Goal: Task Accomplishment & Management: Manage account settings

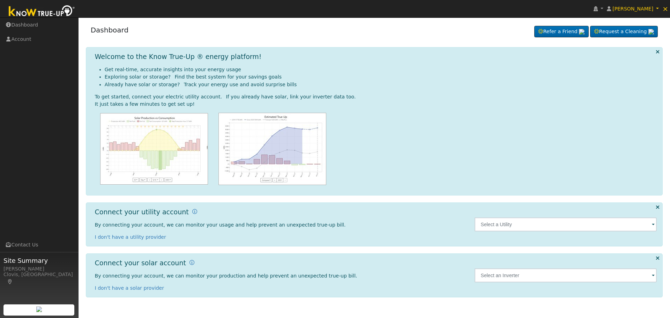
click at [653, 226] on span at bounding box center [653, 225] width 3 height 8
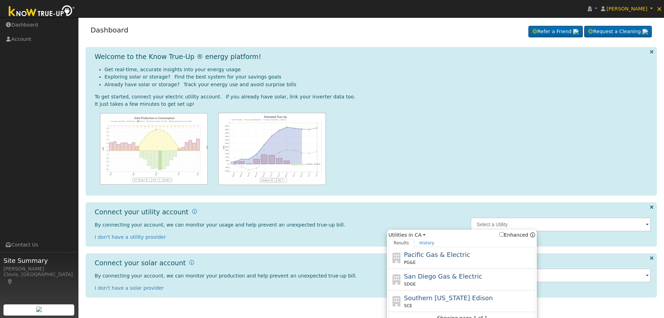
click at [483, 255] on div "Pacific Gas & Electric PG&E" at bounding box center [468, 258] width 129 height 16
type input "PG&E"
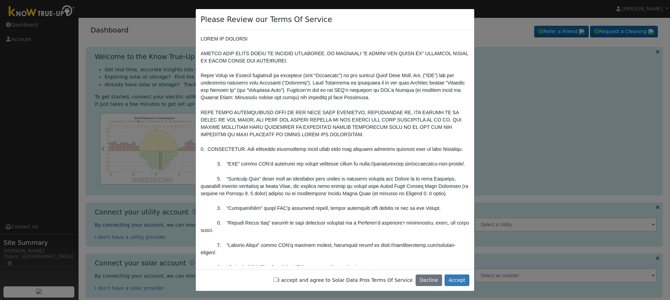
click at [278, 280] on input "I accept and agree to Solar Data Pros Terms Of Service" at bounding box center [275, 279] width 5 height 5
checkbox input "true"
click at [460, 278] on button "Accept" at bounding box center [456, 280] width 25 height 12
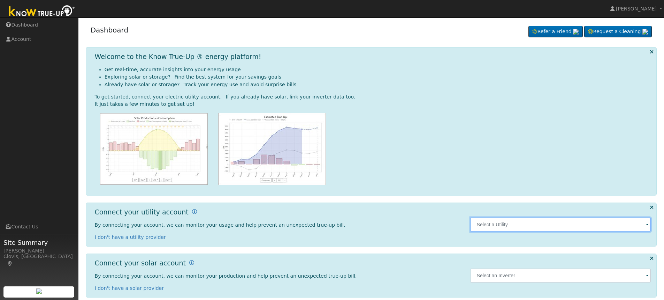
click at [585, 221] on input "text" at bounding box center [561, 224] width 181 height 14
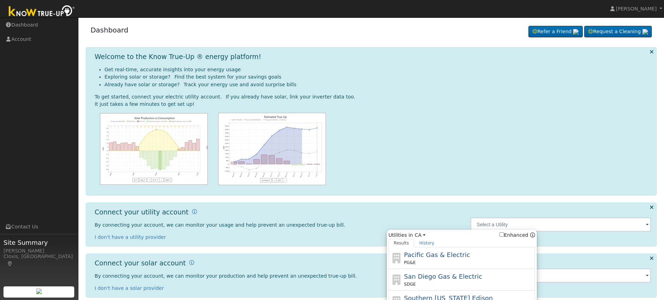
click at [425, 251] on span "Pacific Gas & Electric" at bounding box center [437, 254] width 66 height 7
type input "PG&E"
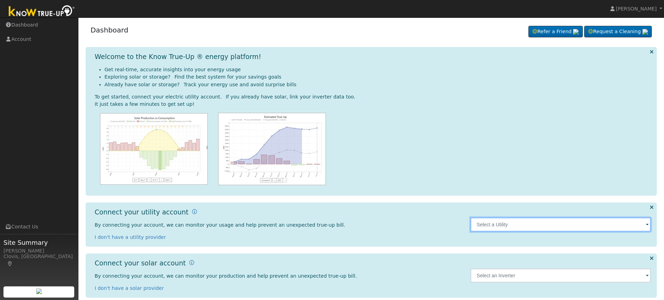
click at [576, 225] on input "text" at bounding box center [561, 224] width 181 height 14
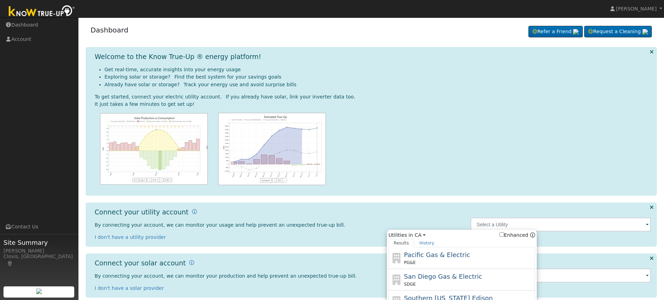
click at [450, 256] on span "Pacific Gas & Electric" at bounding box center [437, 254] width 66 height 7
type input "PG&E"
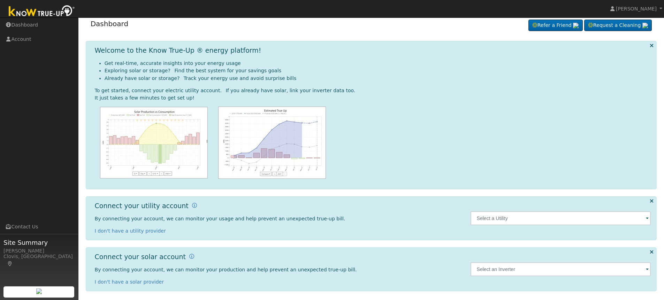
scroll to position [8, 0]
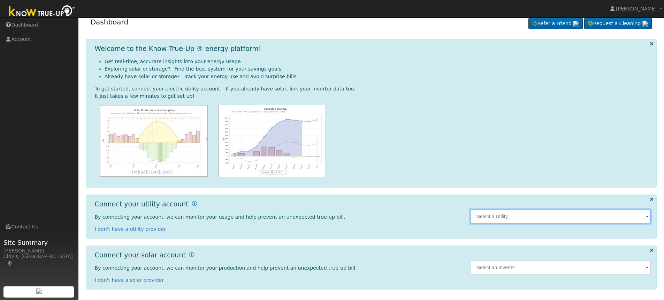
click at [554, 212] on input "text" at bounding box center [561, 216] width 181 height 14
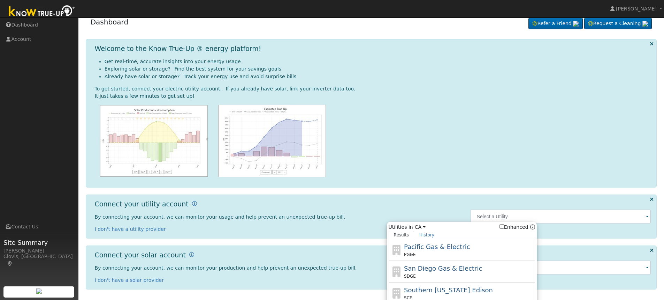
click at [462, 245] on div "Pacific Gas & Electric PG&E" at bounding box center [468, 250] width 129 height 16
type input "PG&E"
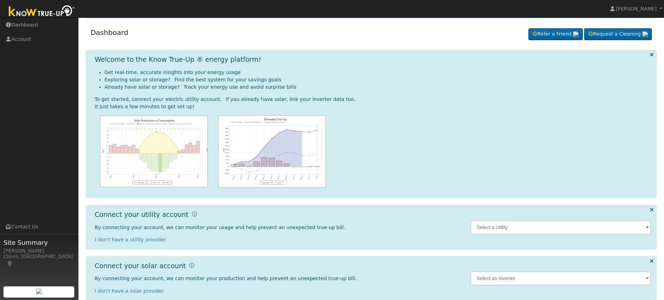
scroll to position [31, 0]
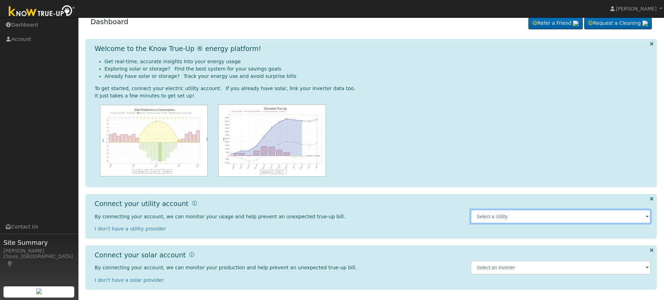
click at [524, 221] on input "text" at bounding box center [561, 216] width 181 height 14
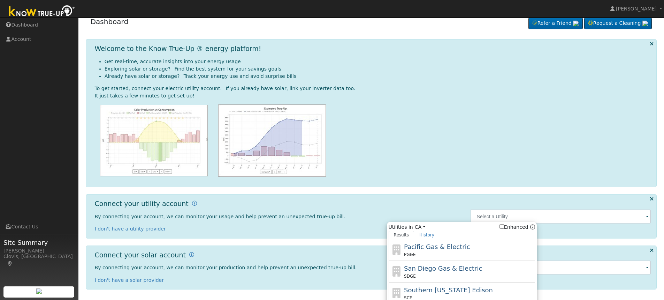
click at [448, 247] on span "Pacific Gas & Electric" at bounding box center [437, 246] width 66 height 7
type input "PG&E"
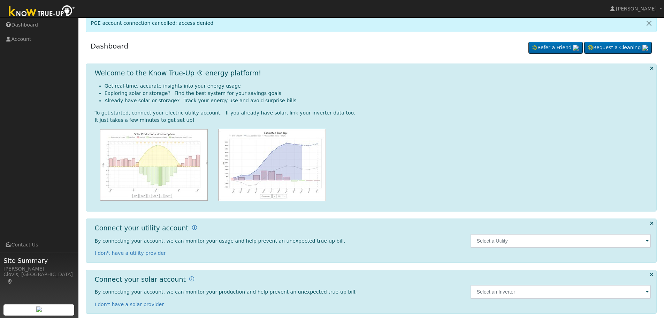
scroll to position [13, 0]
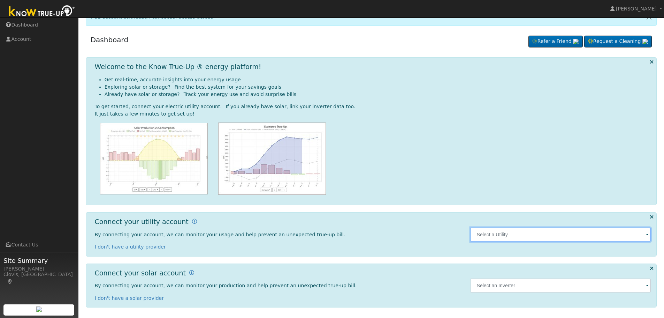
click at [540, 229] on input "text" at bounding box center [561, 234] width 181 height 14
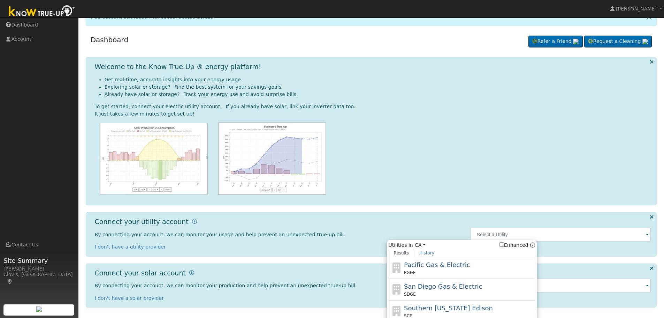
click at [458, 261] on span "Pacific Gas & Electric" at bounding box center [437, 264] width 66 height 7
type input "PG&E"
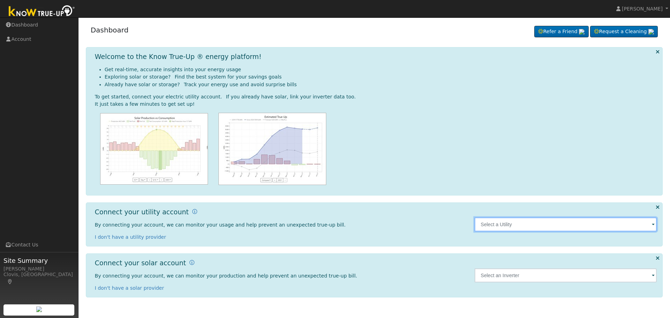
click at [520, 231] on input "text" at bounding box center [565, 224] width 182 height 14
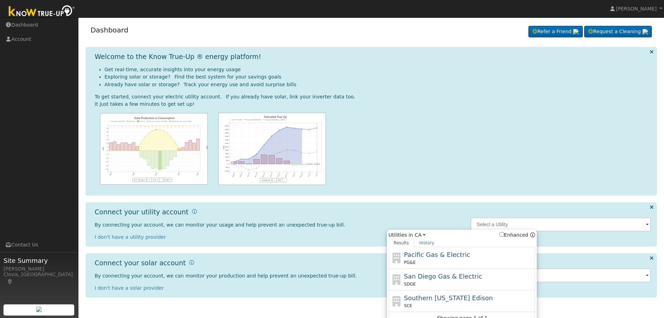
click at [468, 253] on div "Pacific Gas & Electric PG&E" at bounding box center [468, 258] width 129 height 16
type input "PG&E"
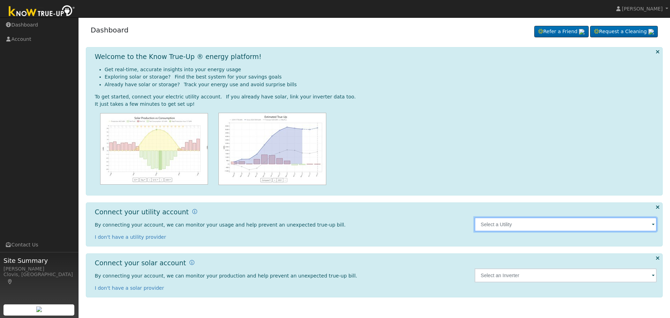
click at [555, 228] on input "text" at bounding box center [565, 224] width 182 height 14
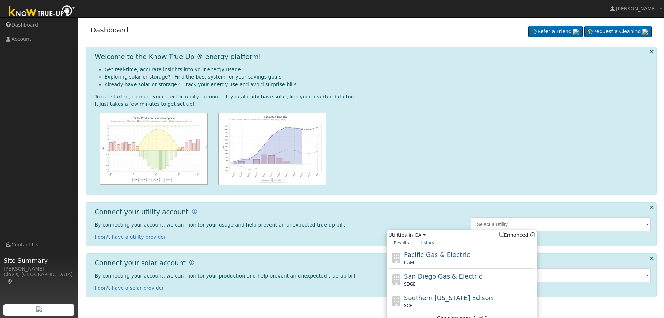
click at [434, 257] on span "Pacific Gas & Electric" at bounding box center [437, 254] width 66 height 7
type input "PG&E"
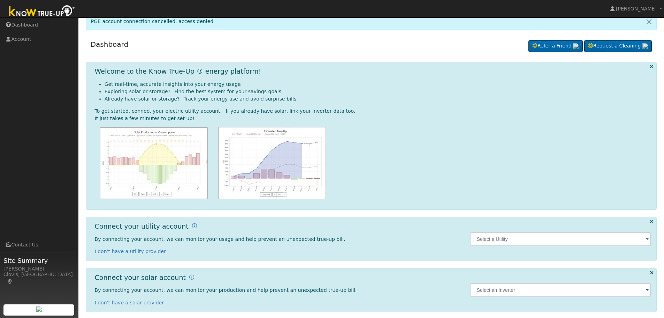
scroll to position [13, 0]
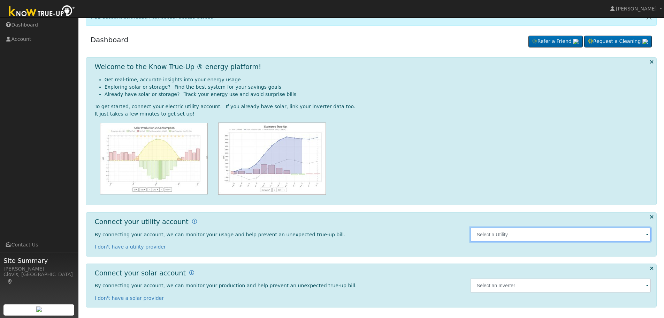
click at [559, 233] on input "text" at bounding box center [561, 234] width 181 height 14
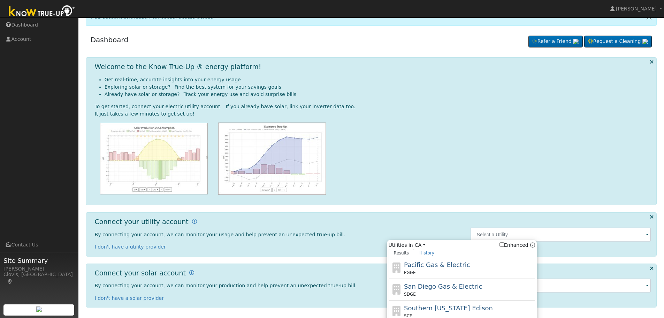
click at [443, 265] on span "Pacific Gas & Electric" at bounding box center [437, 264] width 66 height 7
type input "PG&E"
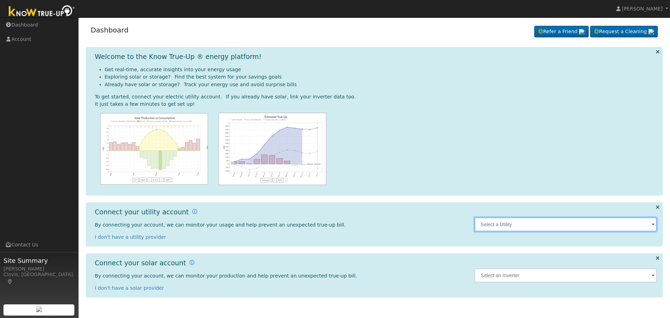
click at [567, 227] on input "text" at bounding box center [565, 224] width 182 height 14
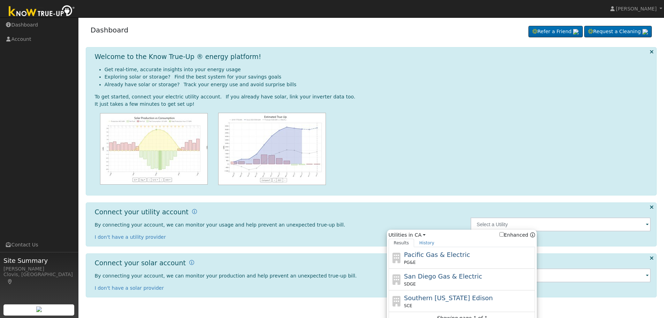
click at [465, 105] on div "It just takes a few minutes to get set up!" at bounding box center [373, 103] width 557 height 7
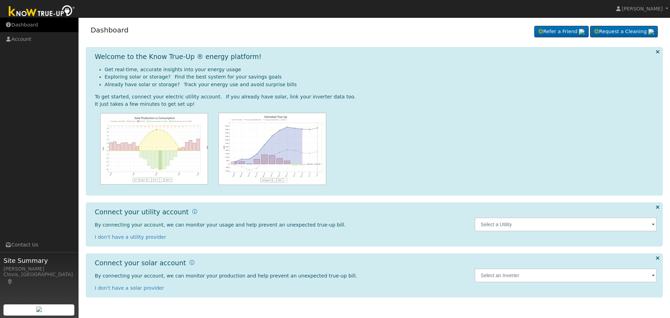
click at [36, 24] on link "Dashboard" at bounding box center [39, 25] width 78 height 14
click at [635, 10] on span "[PERSON_NAME]" at bounding box center [642, 9] width 41 height 6
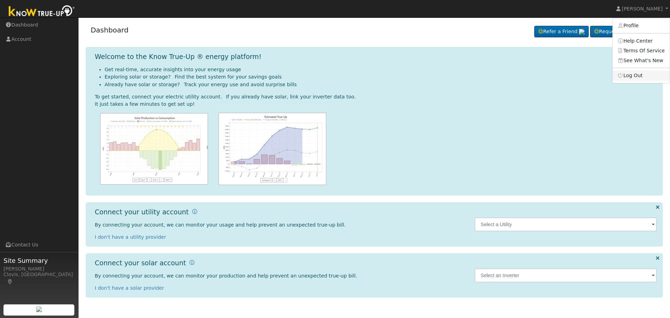
click at [638, 73] on link "Log Out" at bounding box center [640, 75] width 57 height 10
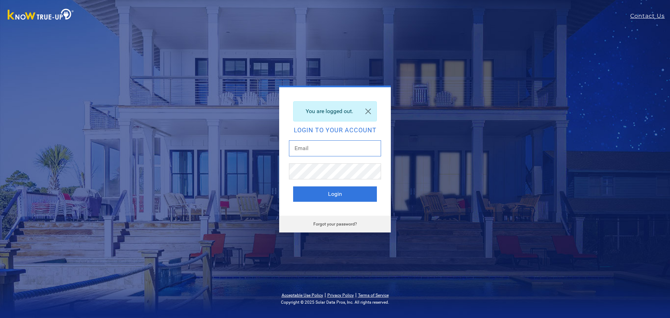
click at [304, 145] on input "text" at bounding box center [335, 148] width 92 height 16
type input "[EMAIL_ADDRESS][DOMAIN_NAME]"
click at [327, 194] on button "Login" at bounding box center [335, 193] width 84 height 15
